Goal: Register for event/course

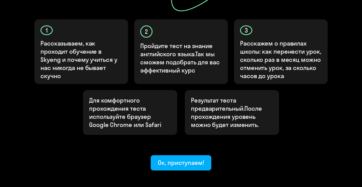
scroll to position [173, 0]
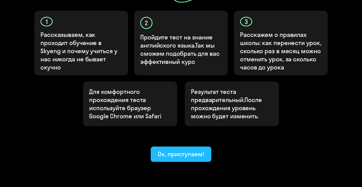
click at [184, 150] on ya-tr-span "Ок, приступаем!" at bounding box center [181, 154] width 46 height 8
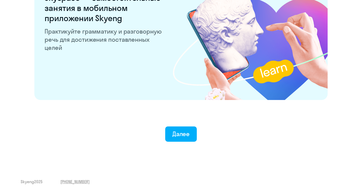
scroll to position [1004, 0]
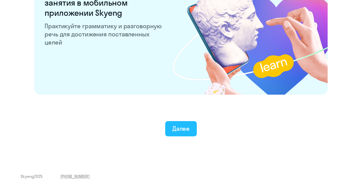
click at [193, 130] on button "Далее" at bounding box center [181, 128] width 32 height 15
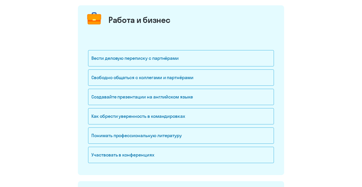
scroll to position [58, 0]
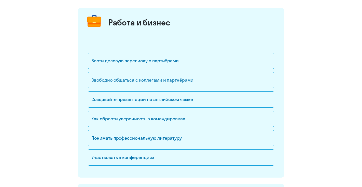
click at [176, 84] on div "Свободно общаться с коллегами и партнёрами" at bounding box center [181, 80] width 186 height 16
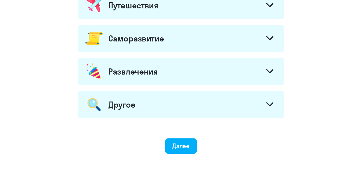
scroll to position [298, 0]
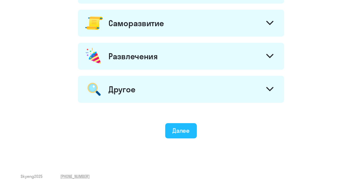
click at [183, 127] on ya-tr-span "Далее" at bounding box center [181, 131] width 18 height 8
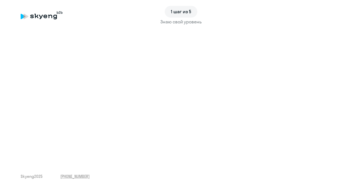
click at [193, 21] on ya-tr-span "Знаю свой уровень" at bounding box center [180, 22] width 41 height 6
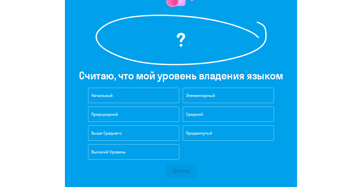
scroll to position [72, 0]
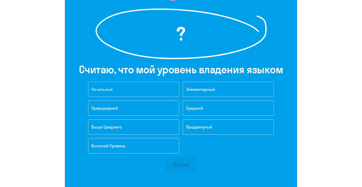
click at [156, 91] on button "Начальный" at bounding box center [133, 89] width 91 height 15
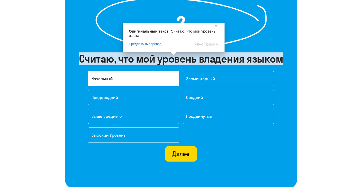
scroll to position [83, 0]
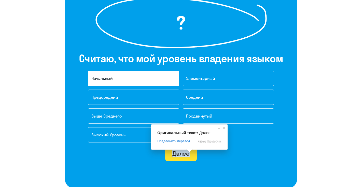
click at [186, 153] on ya-tr-span "Далее" at bounding box center [181, 154] width 18 height 8
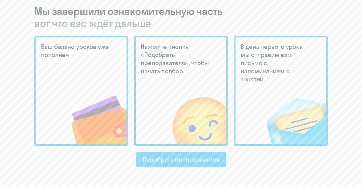
scroll to position [124, 0]
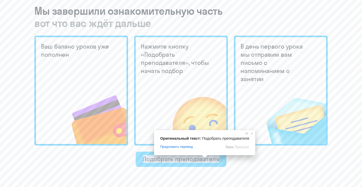
click at [203, 161] on ya-tr-span "Подобрать преподавателя" at bounding box center [181, 159] width 76 height 8
